Goal: Information Seeking & Learning: Find specific fact

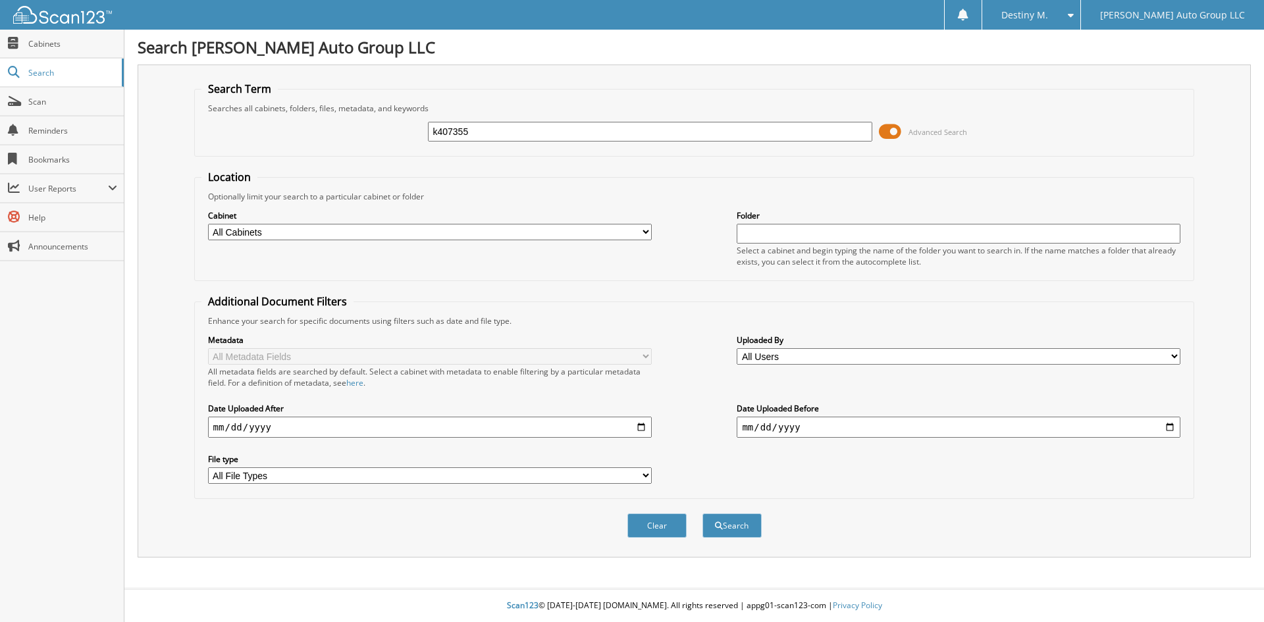
type input "k407355"
click at [702, 513] on button "Search" at bounding box center [731, 525] width 59 height 24
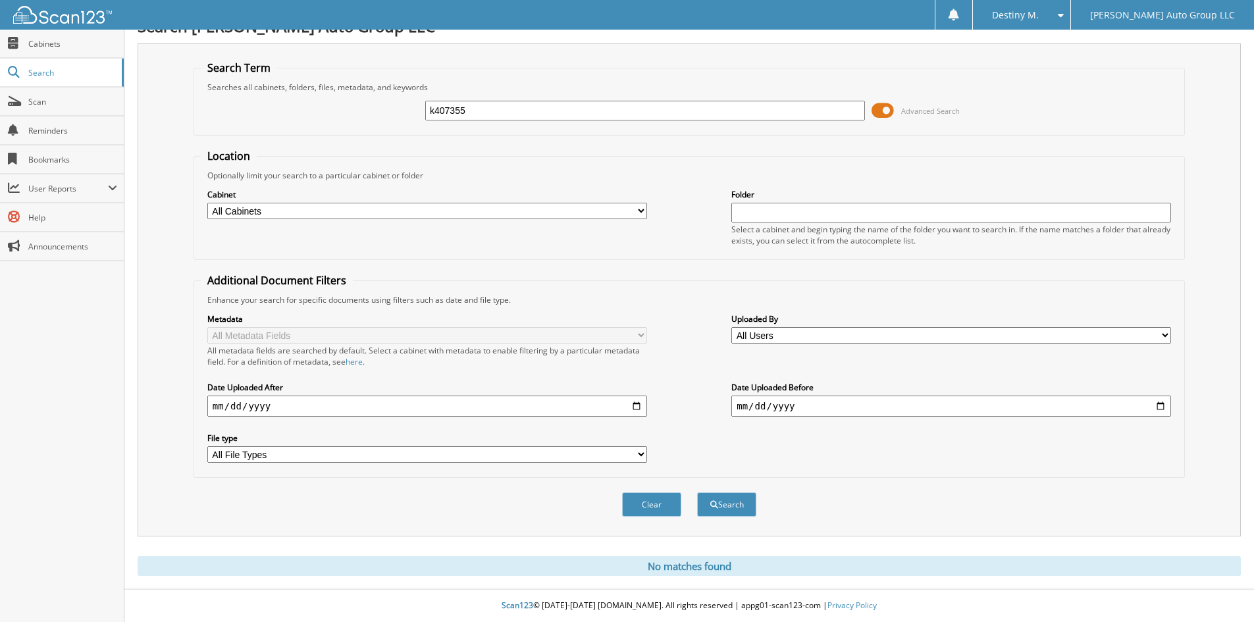
type input "k407355"
